Goal: Task Accomplishment & Management: Use online tool/utility

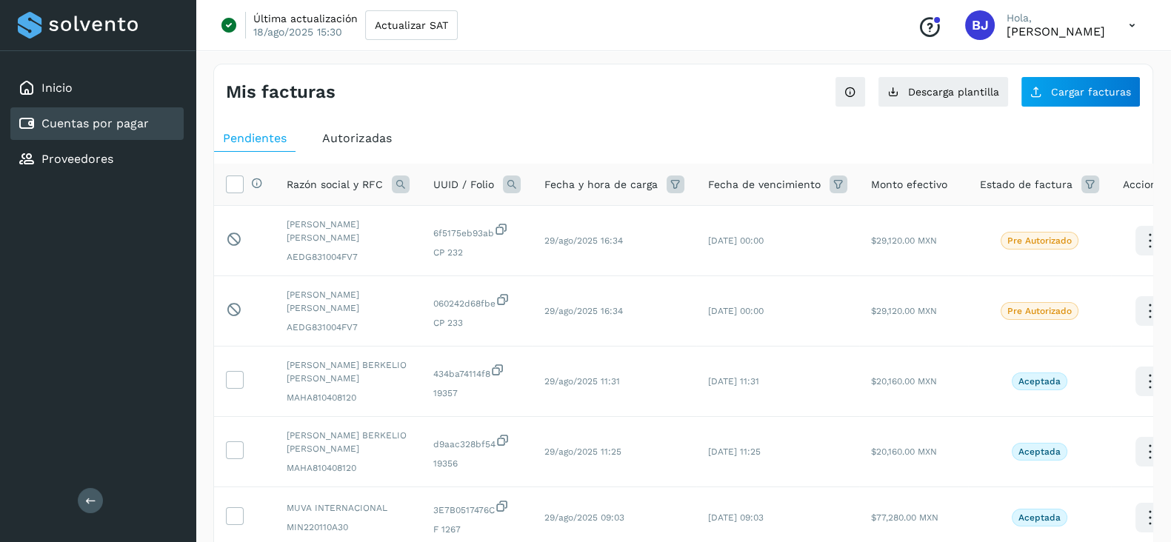
click at [110, 109] on div "Cuentas por pagar" at bounding box center [96, 123] width 173 height 33
click at [115, 100] on div "Inicio" at bounding box center [96, 88] width 173 height 33
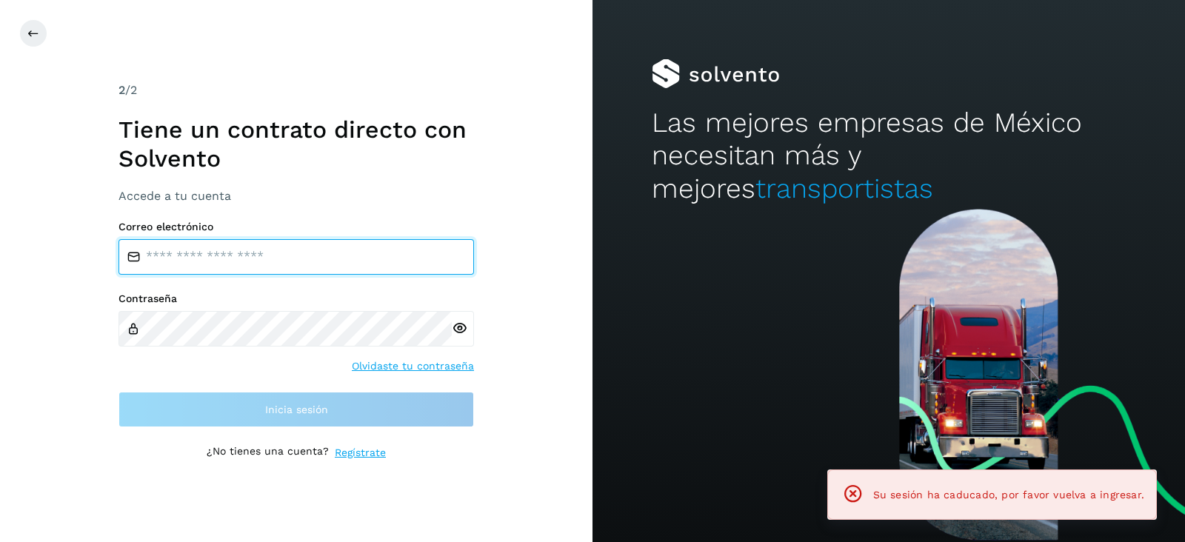
type input "**********"
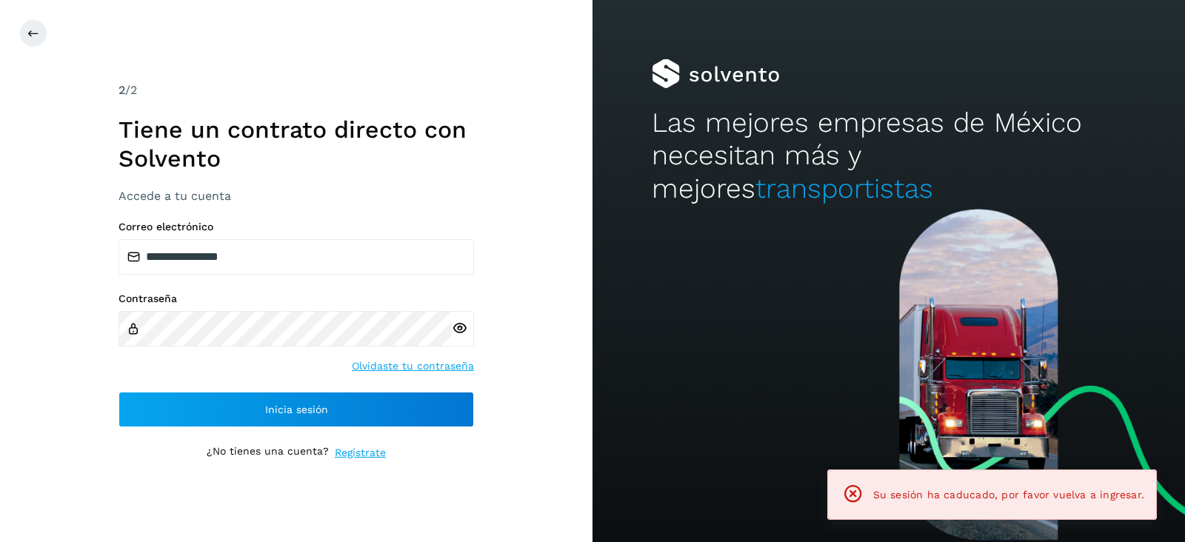
click at [260, 427] on div "**********" at bounding box center [297, 271] width 356 height 379
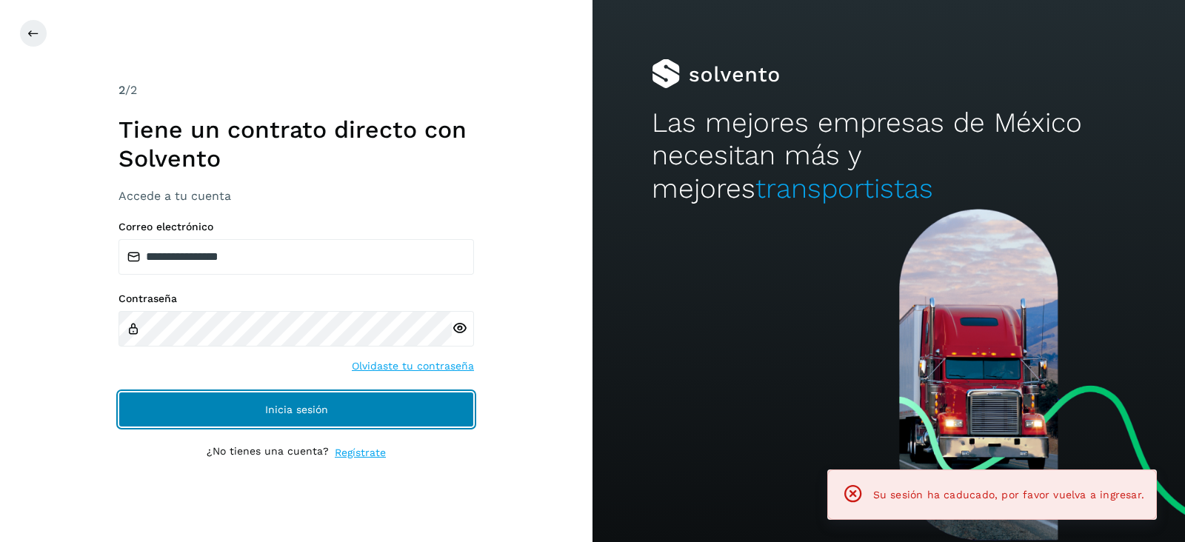
click at [262, 409] on button "Inicia sesión" at bounding box center [297, 410] width 356 height 36
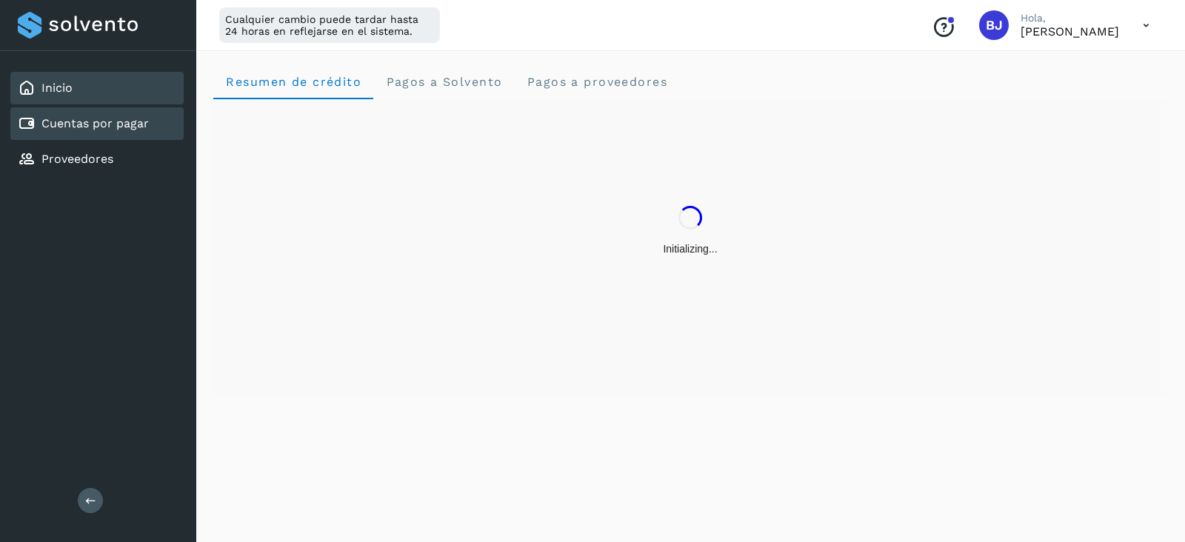
click at [78, 125] on link "Cuentas por pagar" at bounding box center [94, 123] width 107 height 14
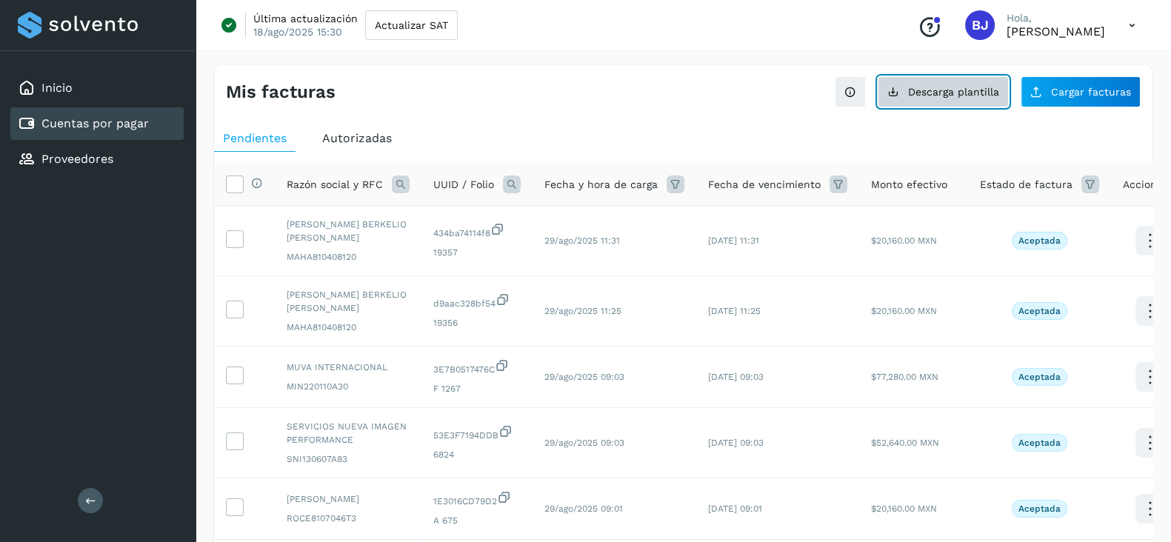
click at [956, 83] on button "Descarga plantilla" at bounding box center [943, 91] width 131 height 31
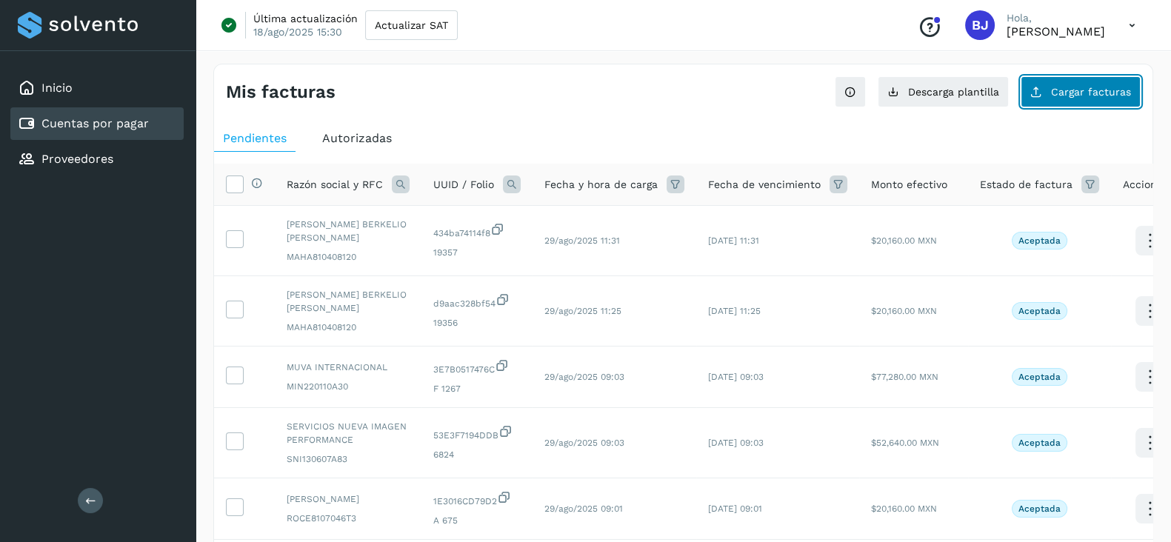
click at [1057, 88] on span "Cargar facturas" at bounding box center [1091, 92] width 80 height 10
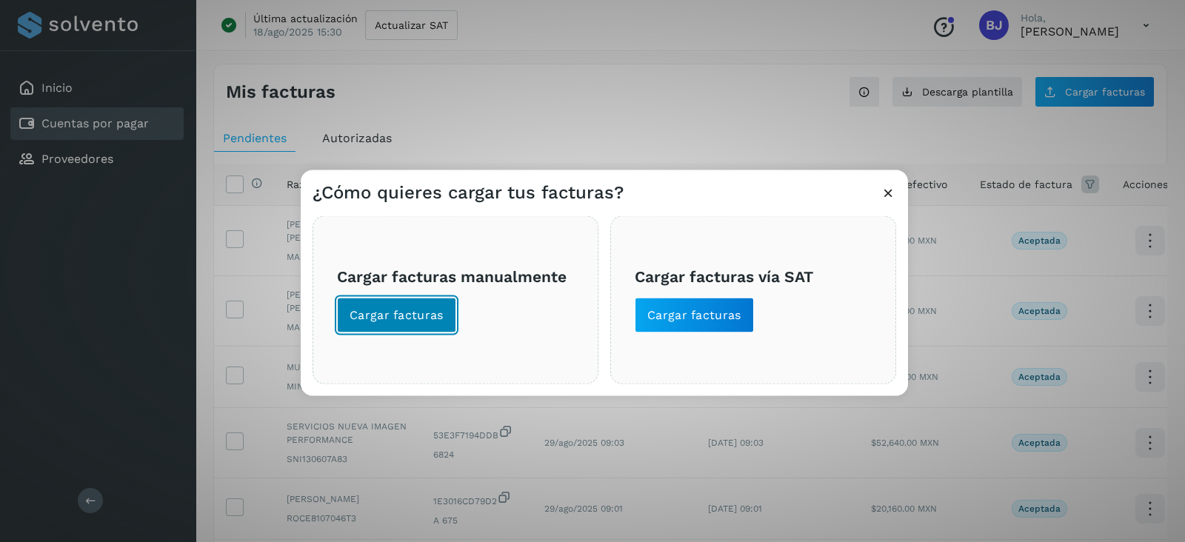
click at [429, 308] on span "Cargar facturas" at bounding box center [397, 315] width 94 height 16
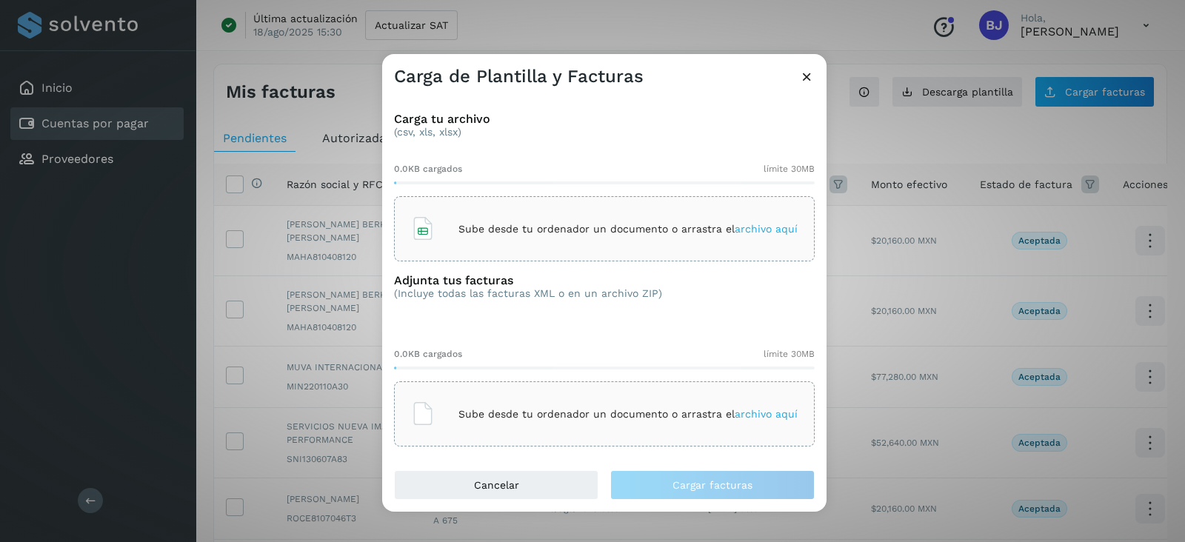
click at [472, 216] on div "Sube desde tu ordenador un documento o arrastra el archivo aquí" at bounding box center [604, 229] width 387 height 40
click at [447, 399] on div "Sube desde tu ordenador un documento o arrastra el archivo aquí" at bounding box center [604, 414] width 387 height 40
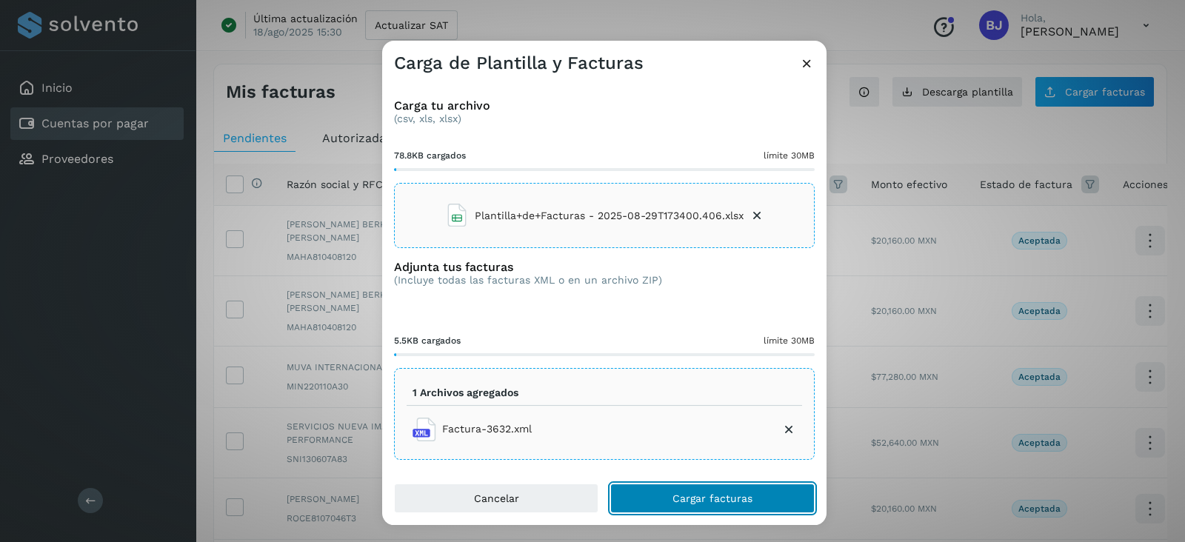
click at [671, 508] on button "Cargar facturas" at bounding box center [713, 499] width 204 height 30
